Goal: Transaction & Acquisition: Purchase product/service

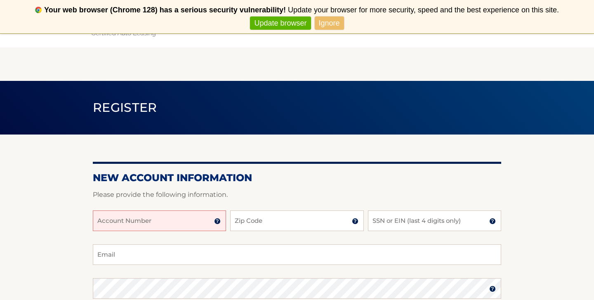
click at [156, 223] on input "Account Number" at bounding box center [159, 221] width 133 height 21
type input "44456020409"
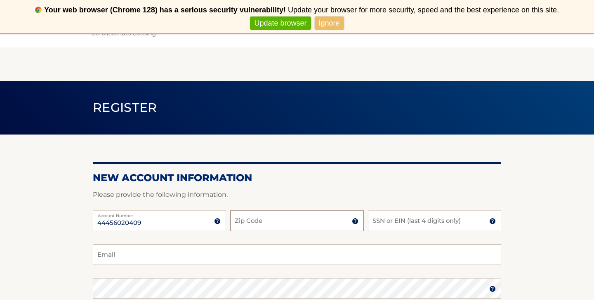
click at [260, 214] on input "Zip Code" at bounding box center [296, 221] width 133 height 21
type input "11209"
click at [384, 224] on input "SSN or EIN (last 4 digits only)" at bounding box center [434, 221] width 133 height 21
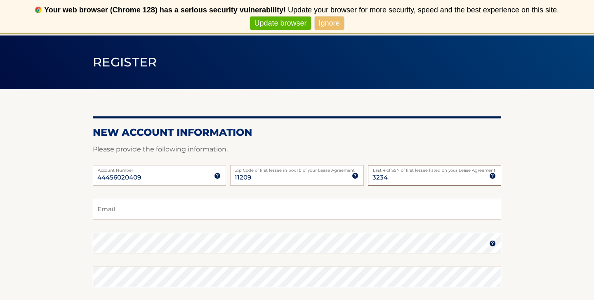
scroll to position [46, 0]
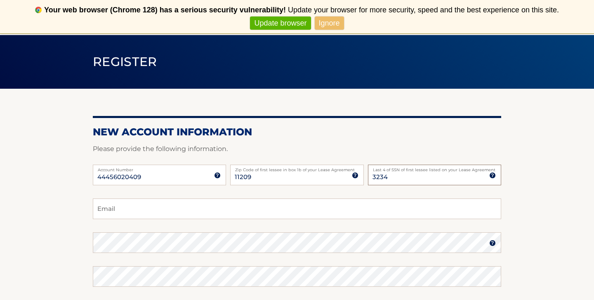
type input "3234"
click at [303, 213] on input "Email" at bounding box center [297, 209] width 409 height 21
type input "evachambers59@gmail.com"
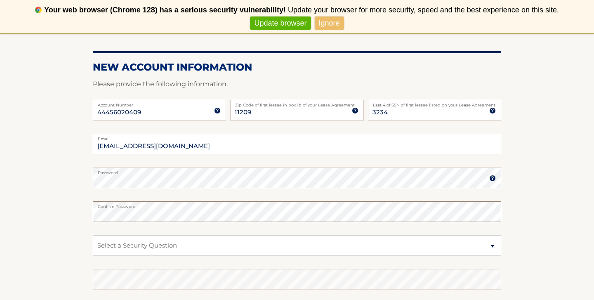
scroll to position [114, 0]
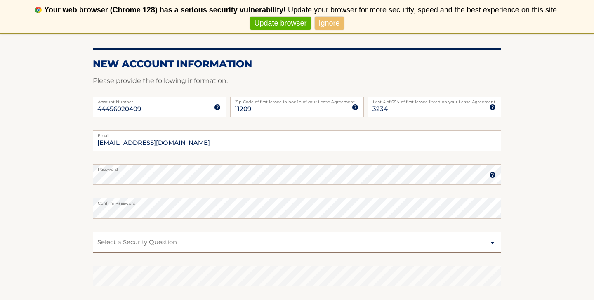
click at [119, 245] on select "Select a Security Question What was the name of your elementary school? What is…" at bounding box center [297, 242] width 409 height 21
select select "2"
click at [133, 241] on select "Select a Security Question What was the name of your elementary school? What is…" at bounding box center [297, 242] width 409 height 21
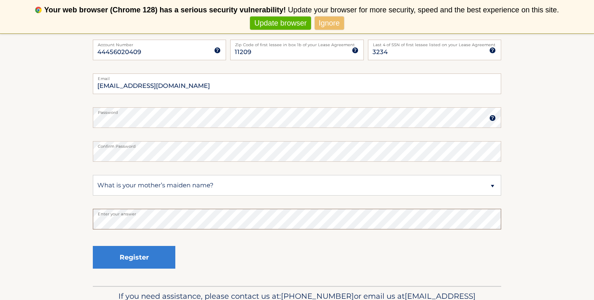
scroll to position [178, 0]
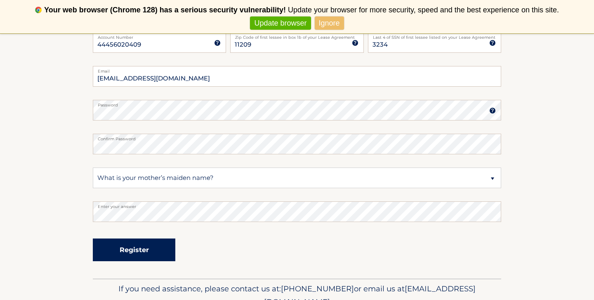
click at [116, 244] on button "Register" at bounding box center [134, 250] width 83 height 23
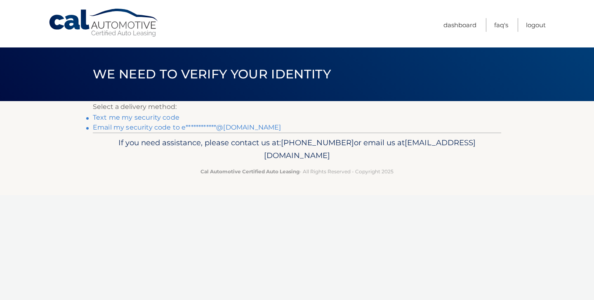
click at [137, 118] on link "Text me my security code" at bounding box center [136, 118] width 87 height 8
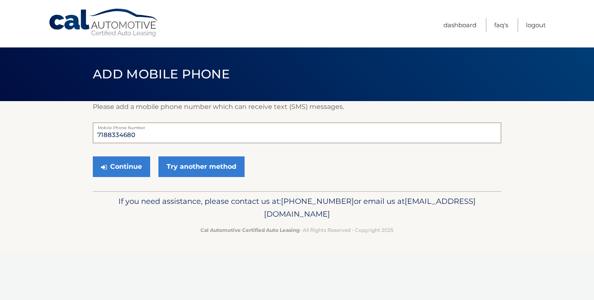
drag, startPoint x: 139, startPoint y: 136, endPoint x: 86, endPoint y: 137, distance: 52.9
click at [86, 137] on section "Please add a mobile phone number which can receive text (SMS) messages. 7188334…" at bounding box center [297, 146] width 594 height 90
type input "3"
type input "3476680160"
click at [133, 168] on button "Continue" at bounding box center [121, 166] width 57 height 21
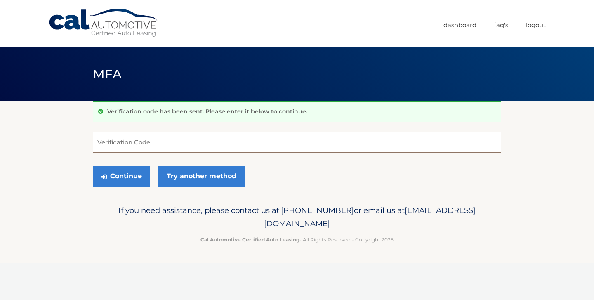
click at [132, 146] on input "Verification Code" at bounding box center [297, 142] width 409 height 21
type input "415359"
click at [123, 176] on button "Continue" at bounding box center [121, 176] width 57 height 21
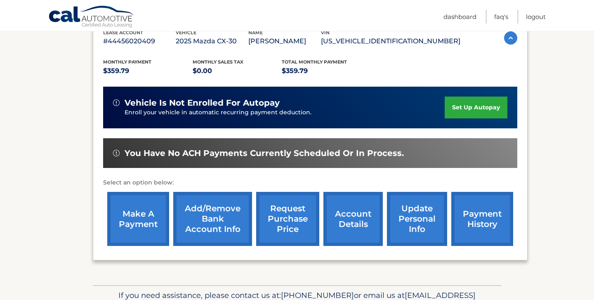
scroll to position [156, 0]
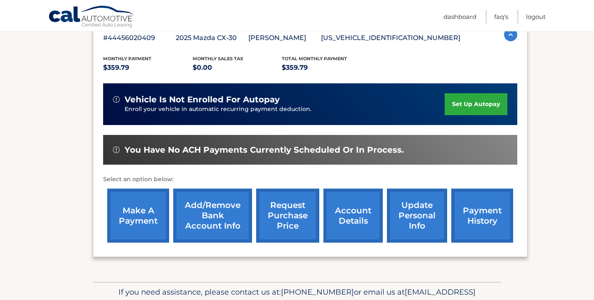
click at [470, 114] on link "set up autopay" at bounding box center [476, 104] width 63 height 22
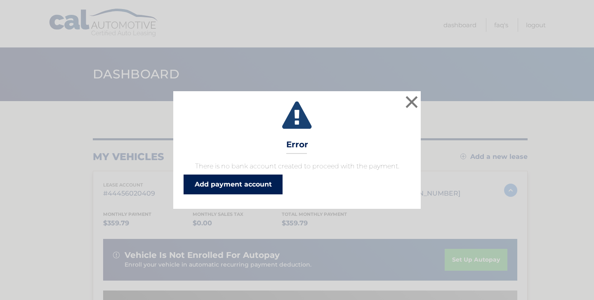
click at [242, 184] on link "Add payment account" at bounding box center [233, 185] width 99 height 20
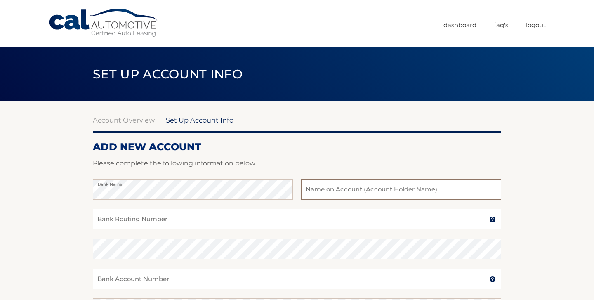
click at [324, 188] on input "text" at bounding box center [401, 189] width 200 height 21
click at [325, 194] on input "text" at bounding box center [401, 189] width 200 height 21
type input "E"
type input "Evangelia Chambers"
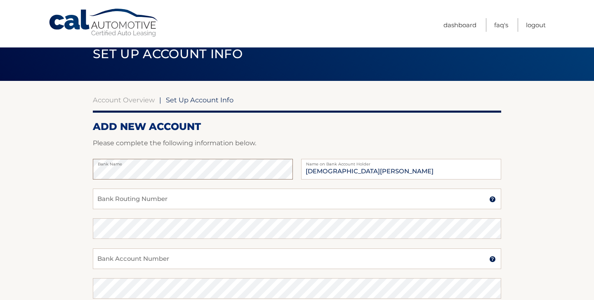
scroll to position [23, 0]
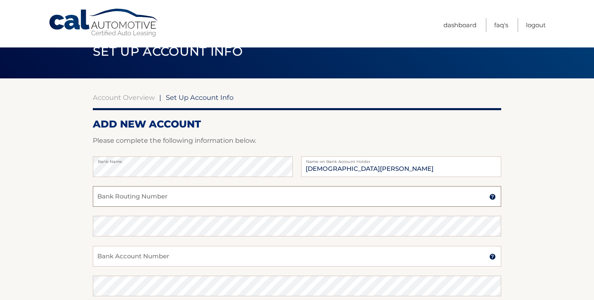
click at [133, 198] on input "Bank Routing Number" at bounding box center [297, 196] width 409 height 21
type input "021313103"
click at [118, 256] on input "Bank Account Number" at bounding box center [297, 256] width 409 height 21
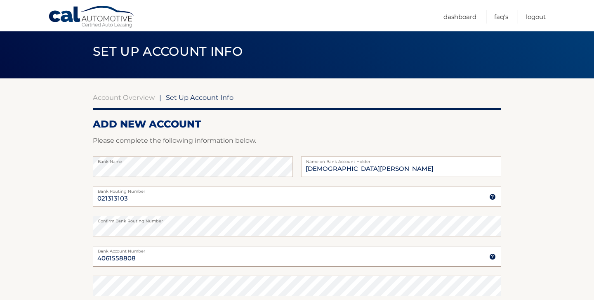
scroll to position [40, 0]
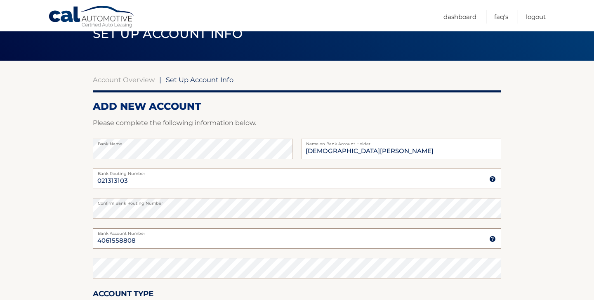
type input "4061558808"
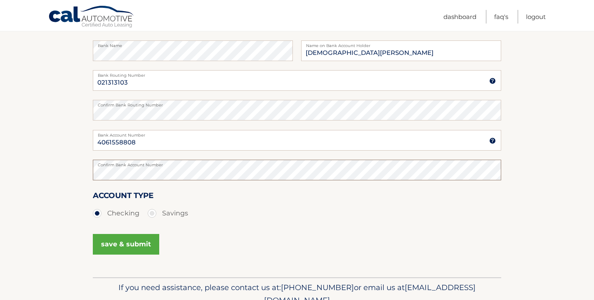
scroll to position [146, 0]
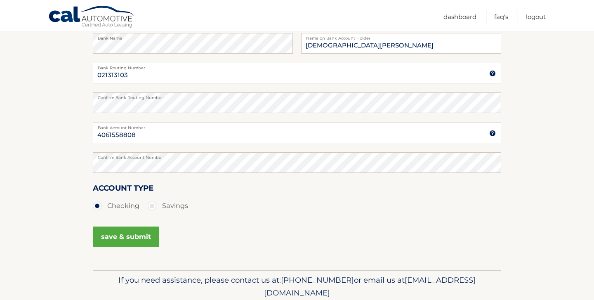
click at [156, 203] on label "Savings" at bounding box center [168, 206] width 40 height 17
click at [156, 203] on input "Savings" at bounding box center [155, 204] width 8 height 13
radio input "true"
click at [128, 240] on button "save & submit" at bounding box center [126, 237] width 66 height 21
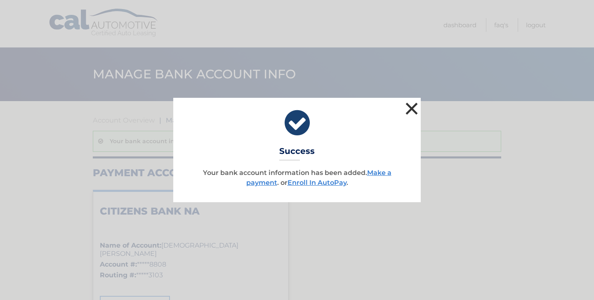
click at [413, 109] on button "×" at bounding box center [412, 108] width 17 height 17
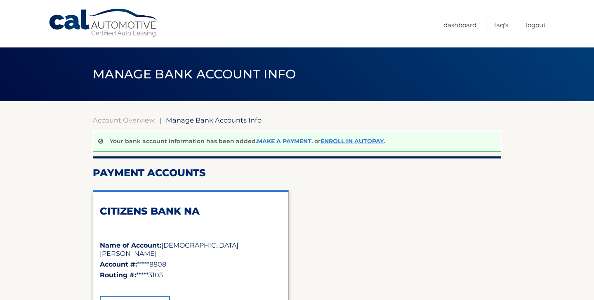
click at [286, 140] on link "Make a payment" at bounding box center [284, 140] width 54 height 7
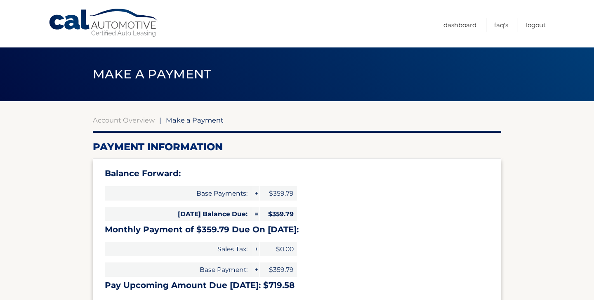
select select "OGNjZGU4NzgtMTYyMC00M2FiLTliOTQtNjdiZTg1NGY5NTg4"
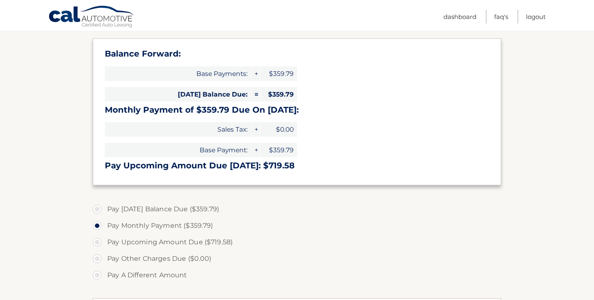
scroll to position [120, 0]
click at [97, 209] on label "Pay Today's Balance Due ($359.79)" at bounding box center [297, 209] width 409 height 17
click at [97, 209] on input "Pay Today's Balance Due ($359.79)" at bounding box center [100, 207] width 8 height 13
radio input "true"
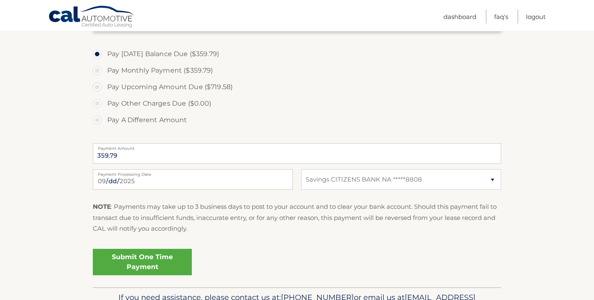
scroll to position [316, 0]
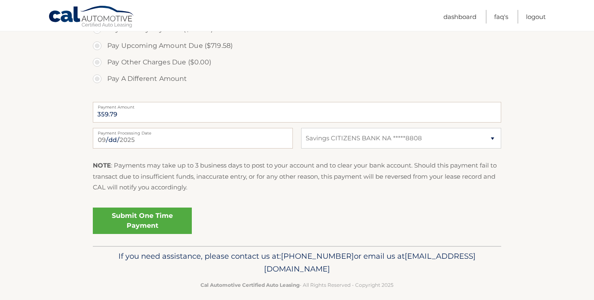
click at [129, 218] on link "Submit One Time Payment" at bounding box center [142, 221] width 99 height 26
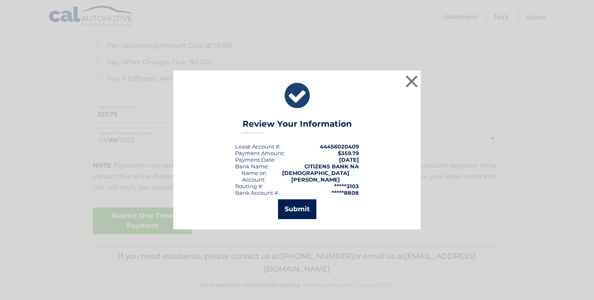
click at [300, 205] on button "Submit" at bounding box center [297, 209] width 38 height 20
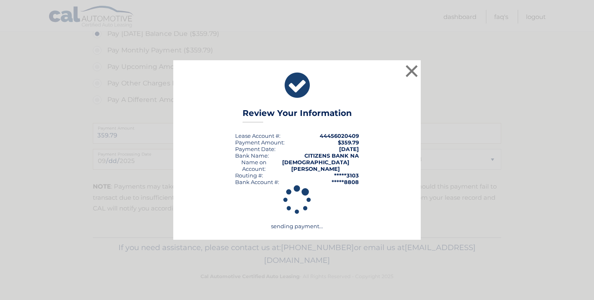
scroll to position [295, 0]
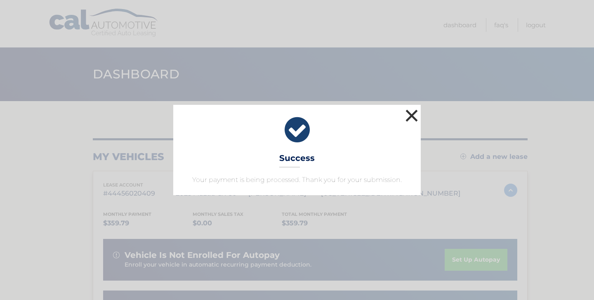
click at [412, 117] on button "×" at bounding box center [412, 115] width 17 height 17
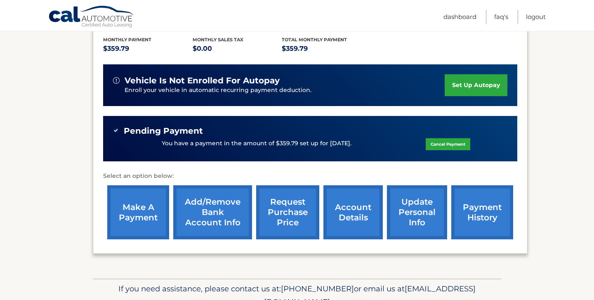
scroll to position [179, 0]
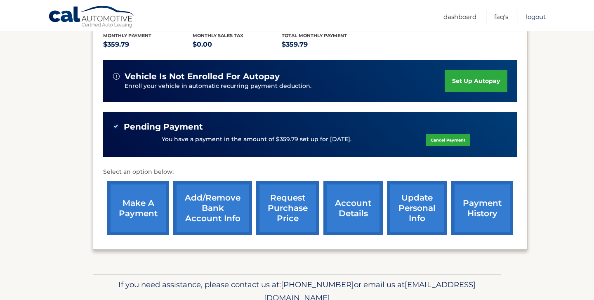
click at [535, 18] on link "Logout" at bounding box center [536, 17] width 20 height 14
